Goal: Navigation & Orientation: Go to known website

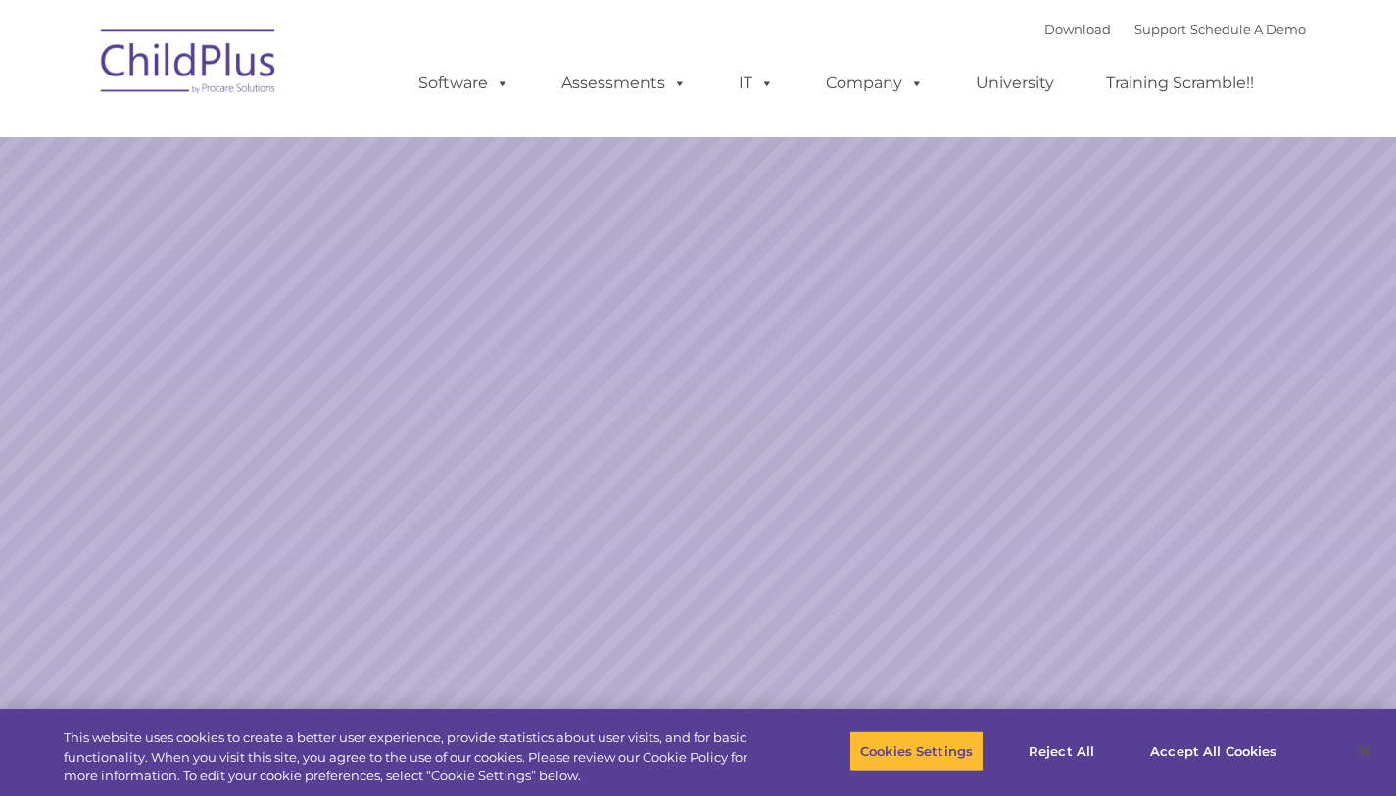
select select "MEDIUM"
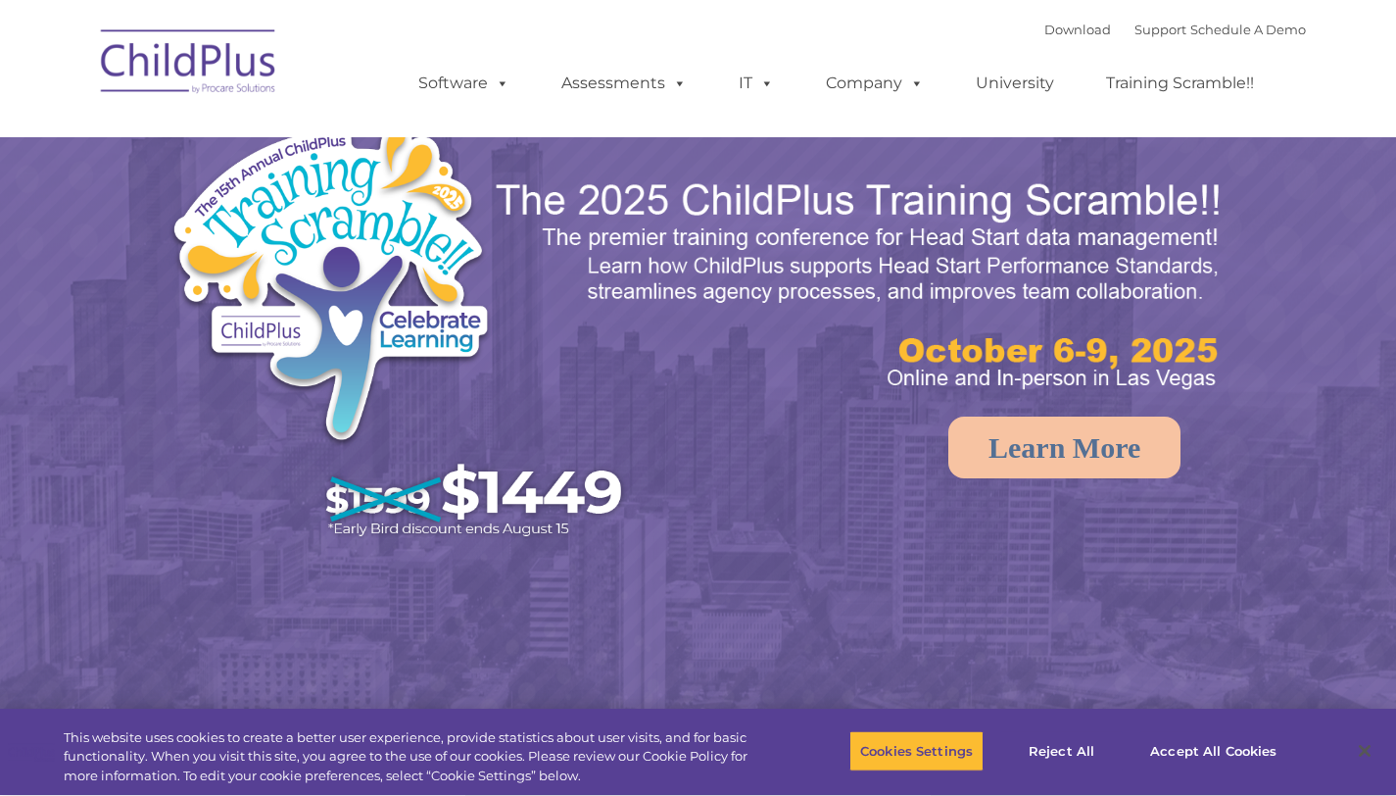
select select "MEDIUM"
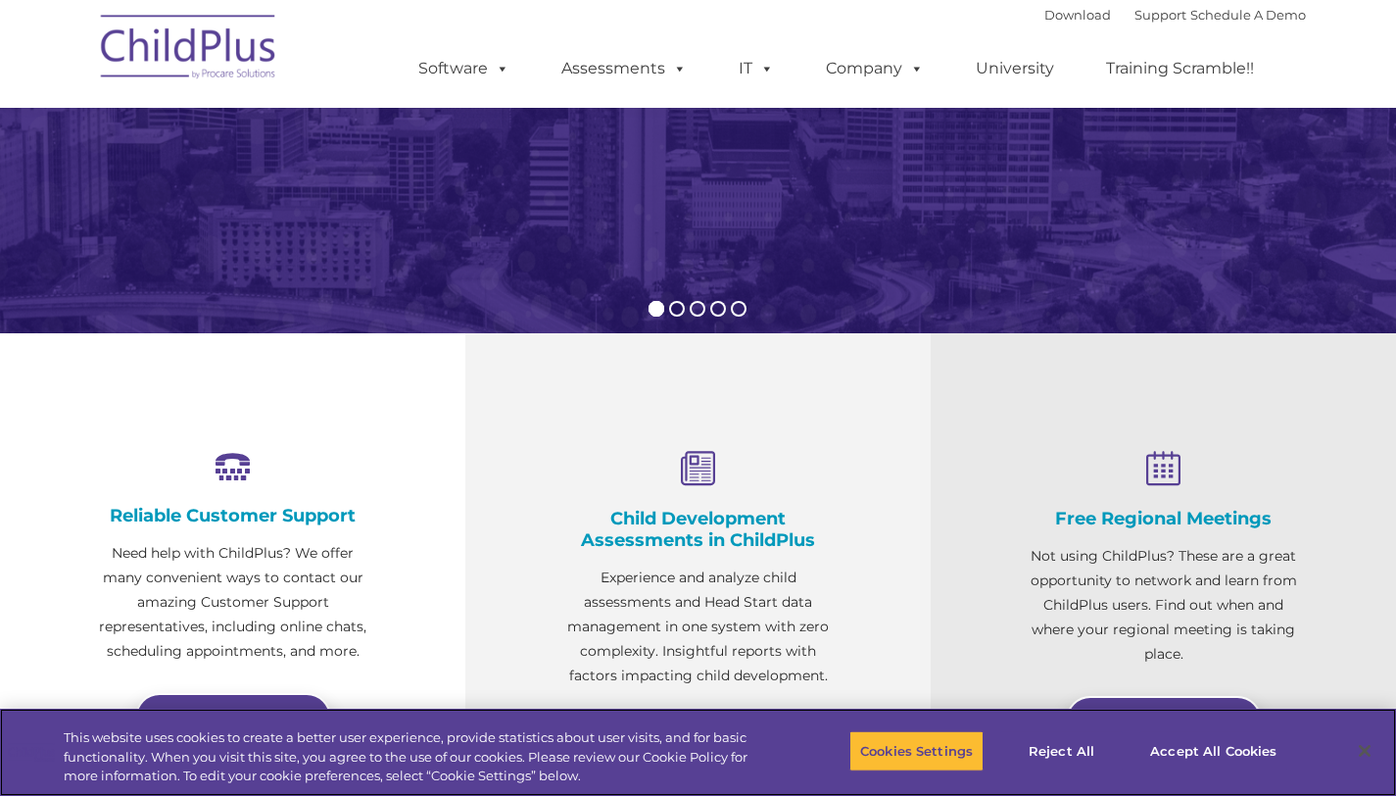
scroll to position [390, 0]
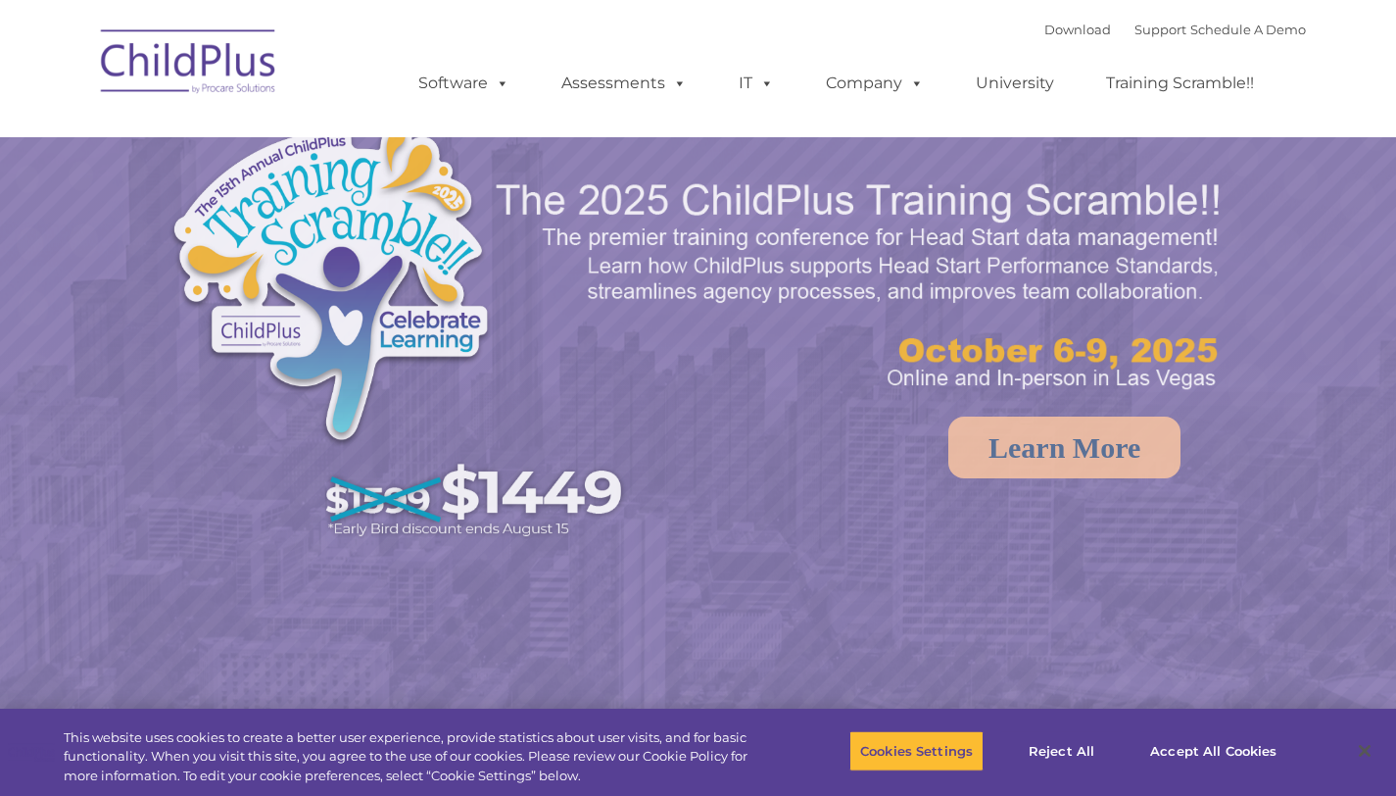
select select "MEDIUM"
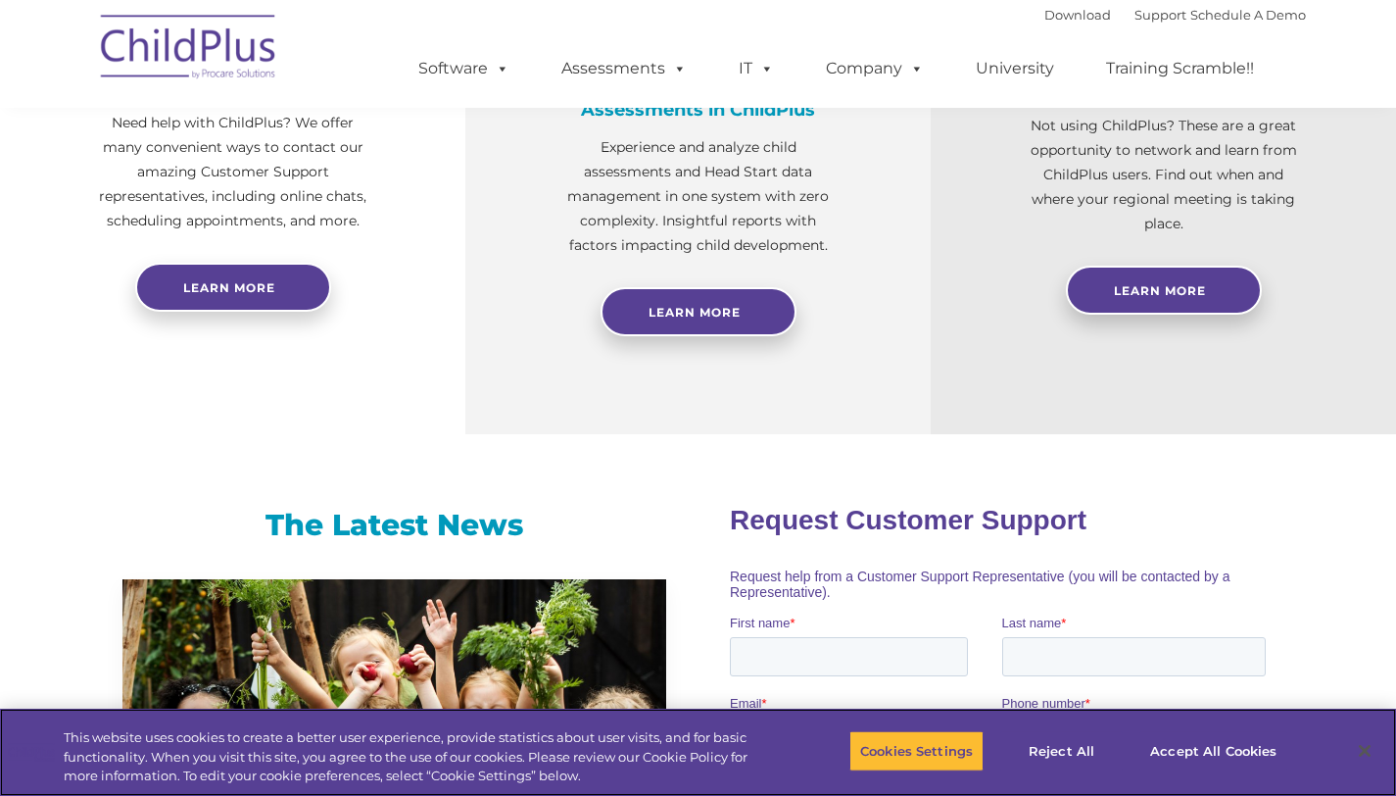
scroll to position [845, 0]
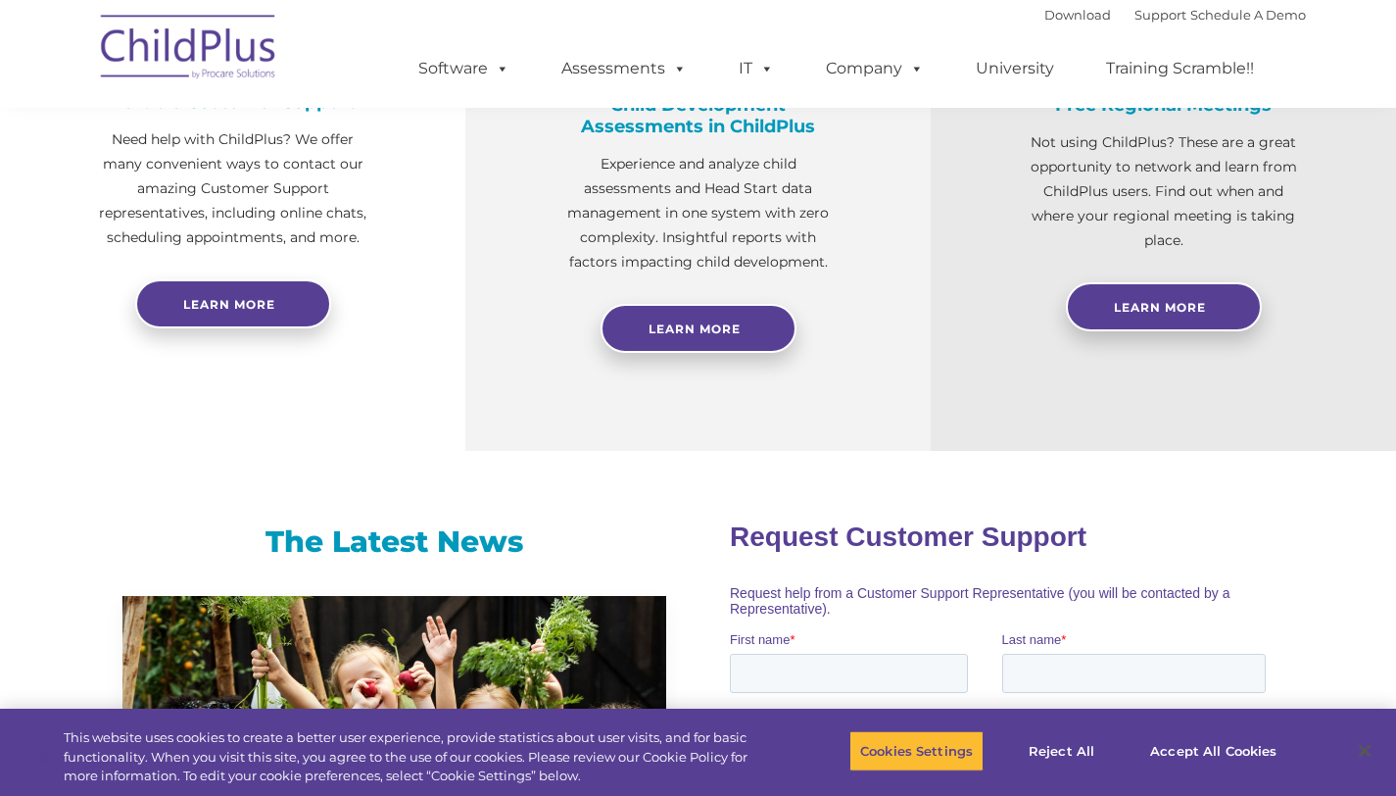
click at [193, 50] on img at bounding box center [189, 50] width 196 height 98
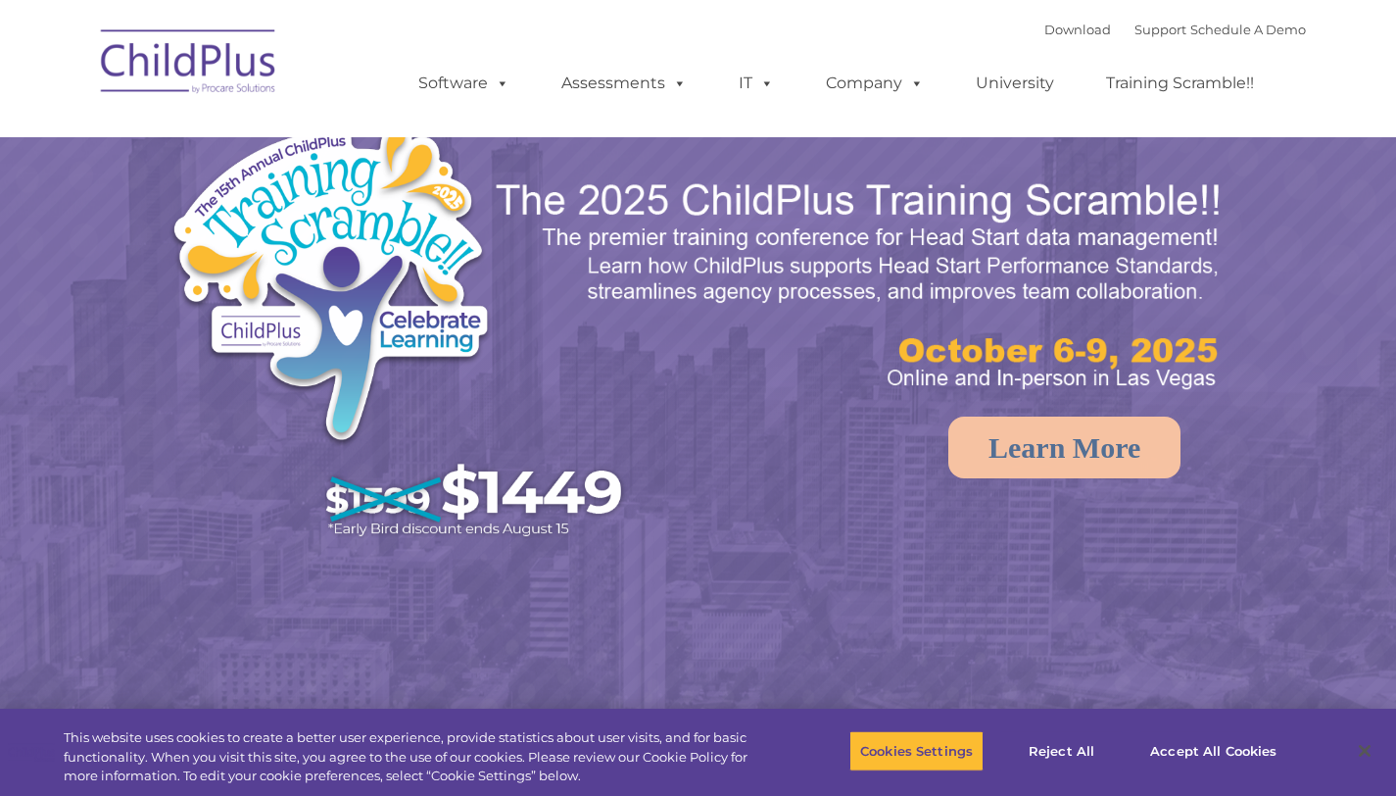
click at [219, 52] on img at bounding box center [189, 65] width 196 height 98
select select "MEDIUM"
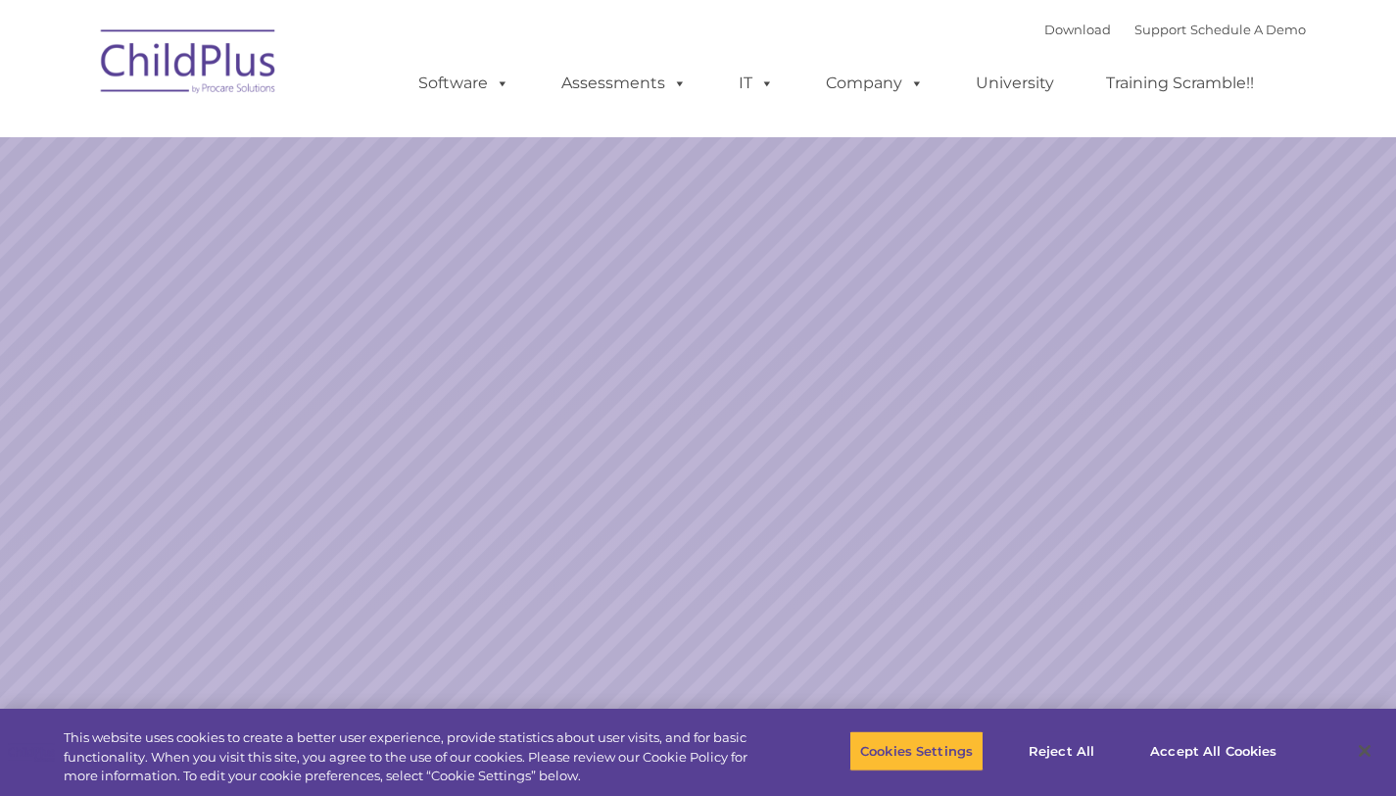
select select "MEDIUM"
